Goal: Task Accomplishment & Management: Use online tool/utility

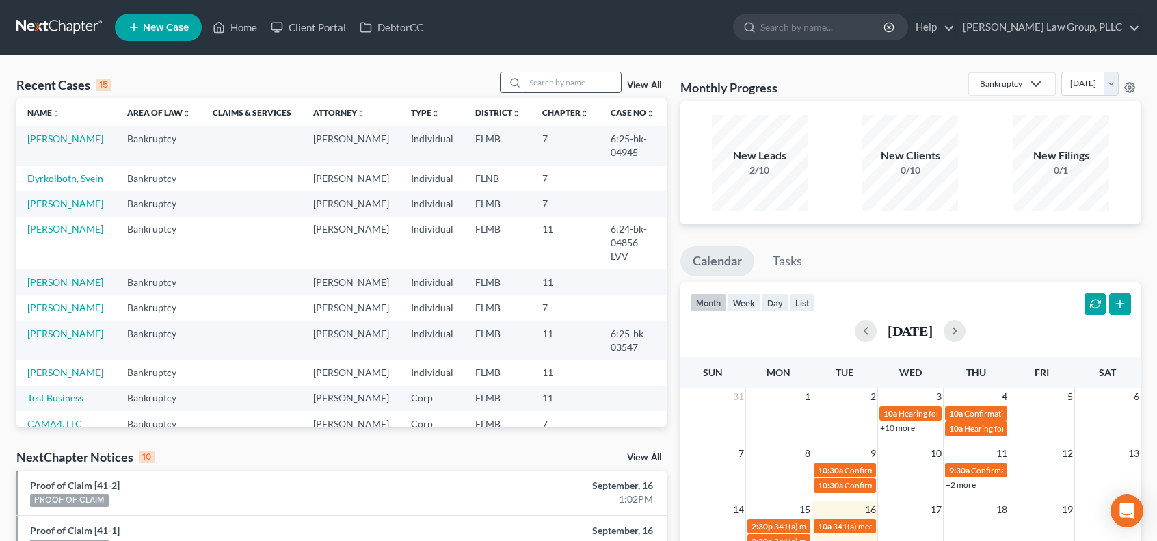
click at [578, 79] on input "search" at bounding box center [573, 82] width 96 height 20
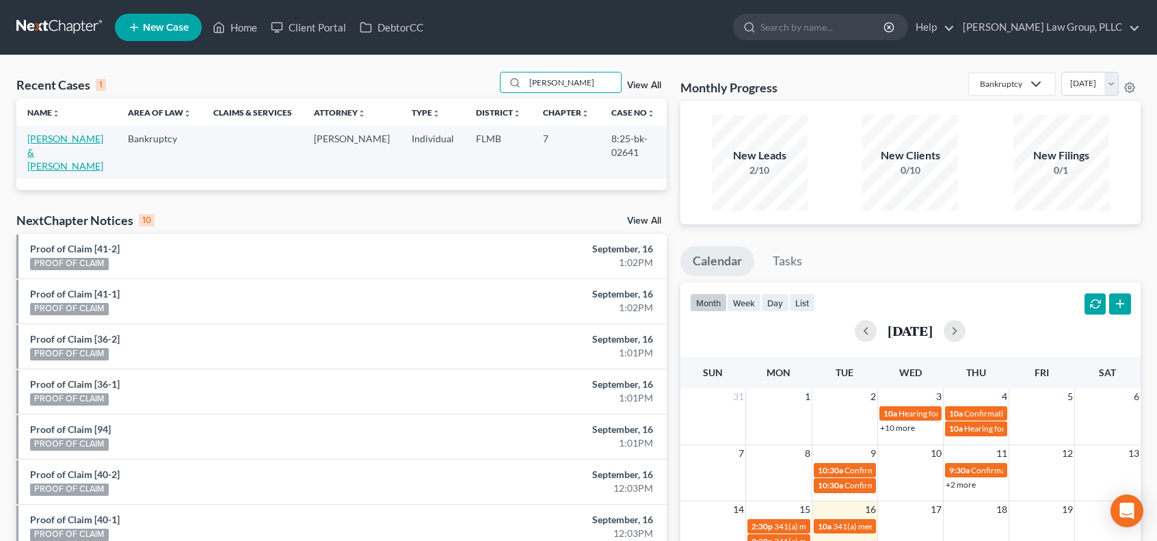
type input "[PERSON_NAME]"
click at [65, 142] on link "[PERSON_NAME] & [PERSON_NAME]" at bounding box center [65, 152] width 76 height 39
select select "1"
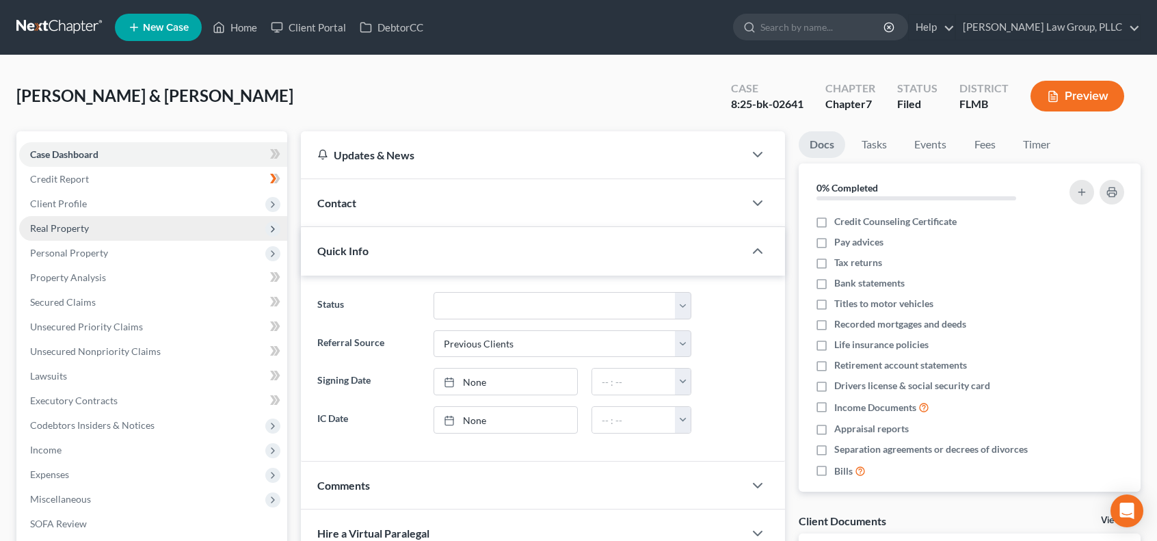
click at [133, 223] on span "Real Property" at bounding box center [153, 228] width 268 height 25
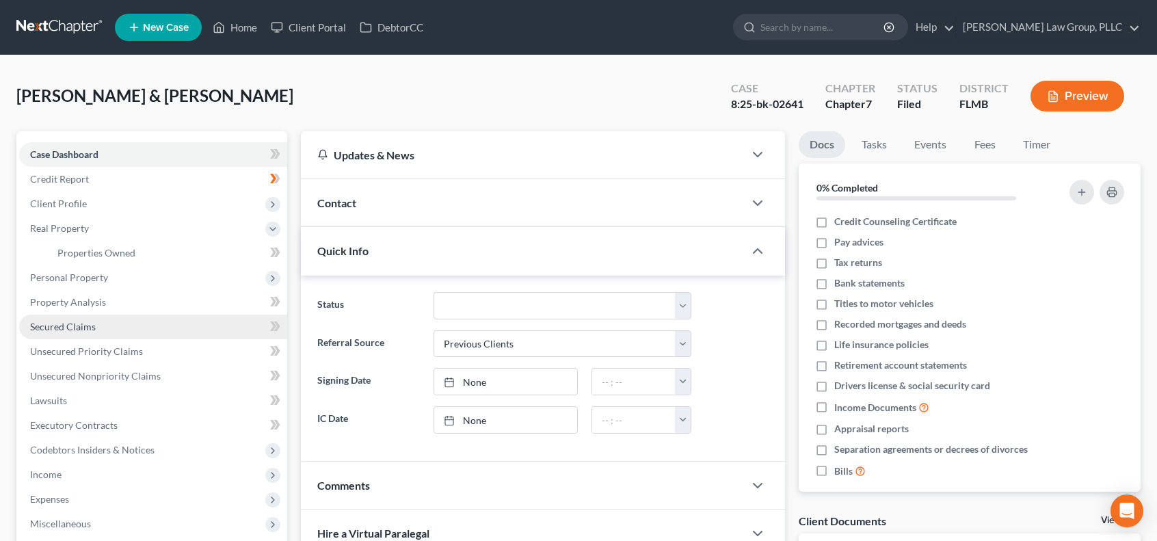
click at [130, 321] on link "Secured Claims" at bounding box center [153, 326] width 268 height 25
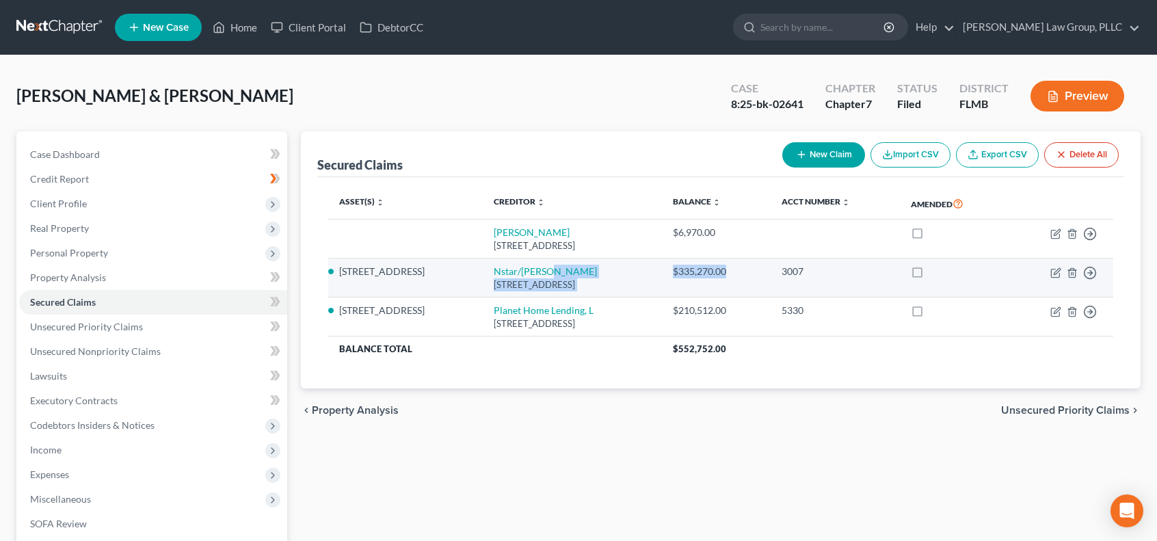
drag, startPoint x: 809, startPoint y: 274, endPoint x: 723, endPoint y: 273, distance: 86.1
click at [723, 273] on tr "[STREET_ADDRESS] Nstar/[PERSON_NAME][GEOGRAPHIC_DATA][STREET_ADDRESS] $335,270.…" at bounding box center [720, 277] width 785 height 39
click at [770, 281] on td "$335,270.00" at bounding box center [716, 277] width 108 height 39
drag, startPoint x: 809, startPoint y: 263, endPoint x: 736, endPoint y: 265, distance: 72.5
click at [736, 265] on td "$335,270.00" at bounding box center [716, 277] width 108 height 39
